Goal: Navigation & Orientation: Find specific page/section

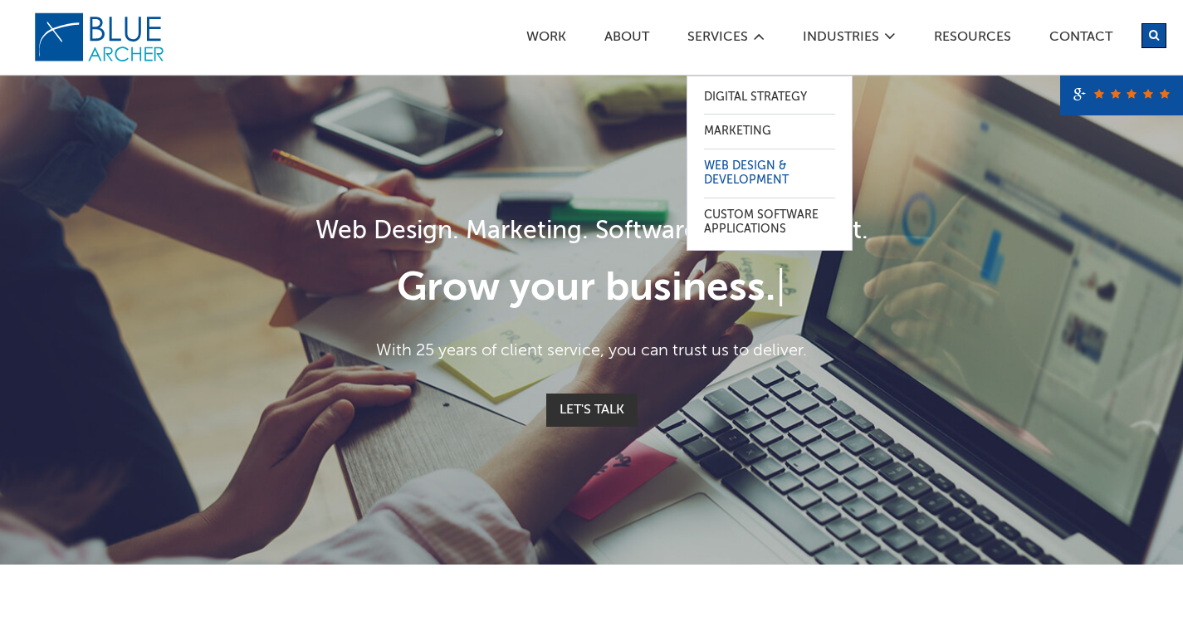
click at [749, 182] on link "Web Design & Development" at bounding box center [769, 173] width 131 height 48
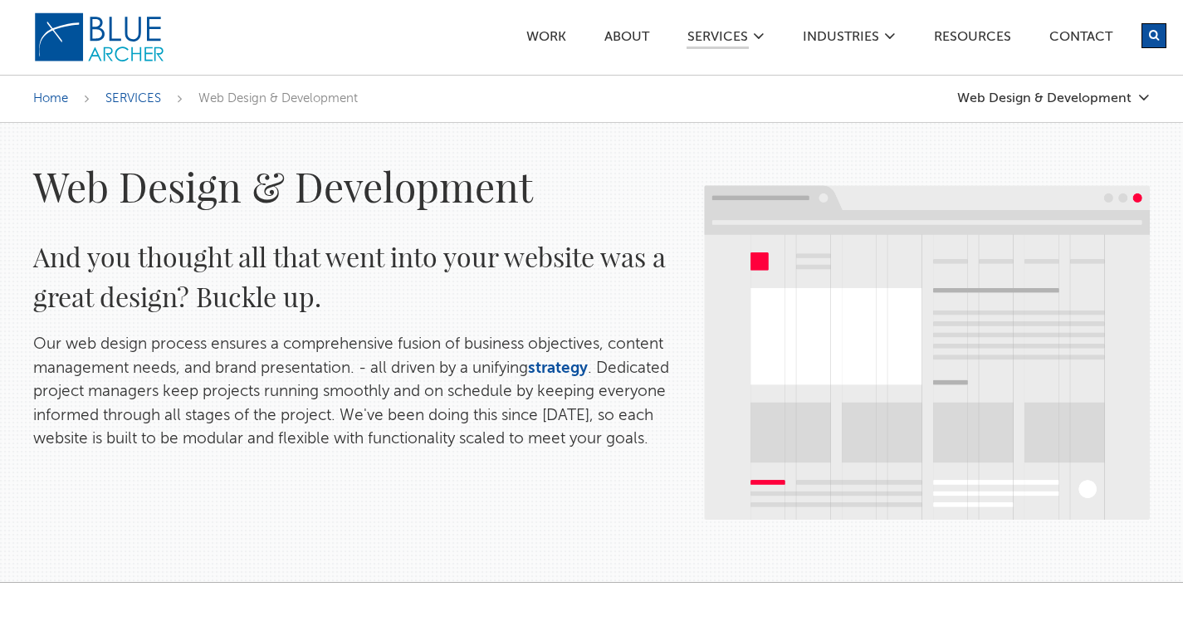
click at [129, 32] on img at bounding box center [99, 37] width 133 height 51
